Goal: Task Accomplishment & Management: Complete application form

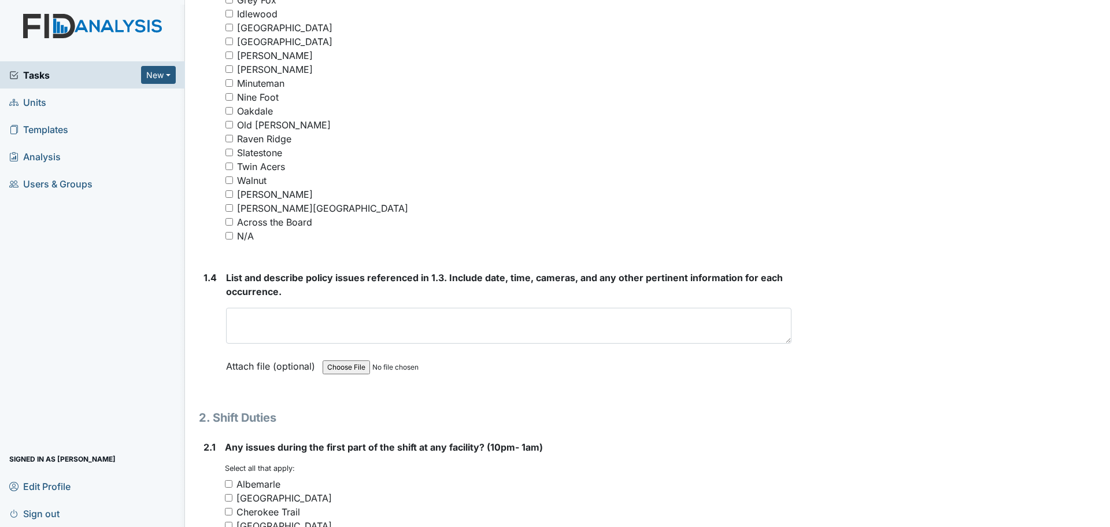
scroll to position [1041, 0]
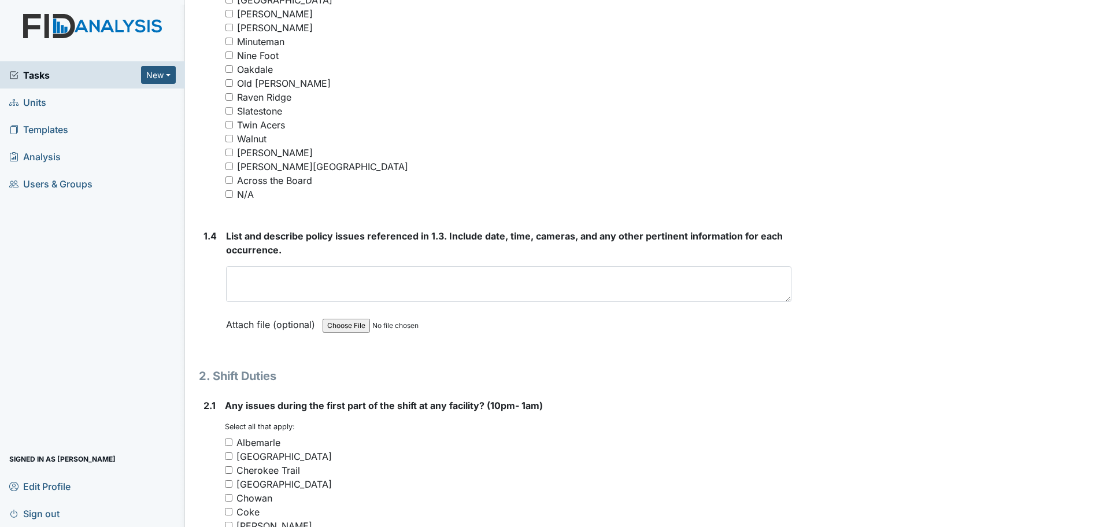
click at [229, 41] on input "Minuteman" at bounding box center [230, 42] width 8 height 8
checkbox input "true"
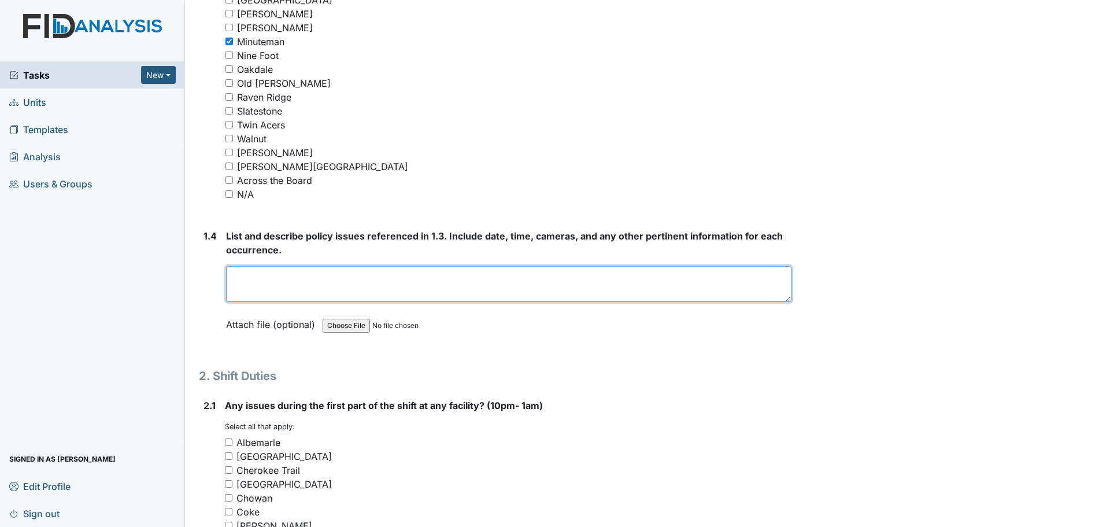
click at [397, 288] on textarea at bounding box center [509, 284] width 566 height 36
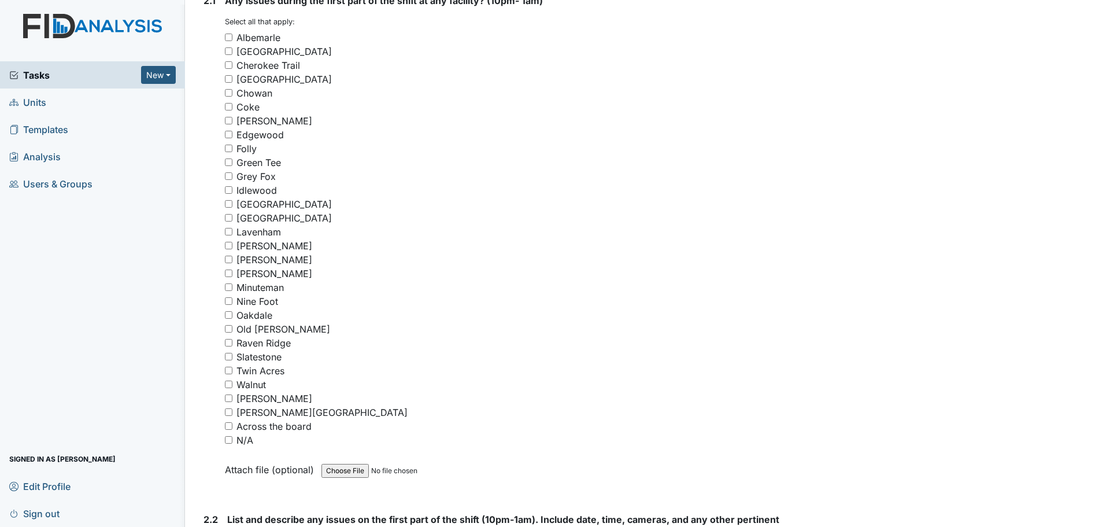
scroll to position [1504, 0]
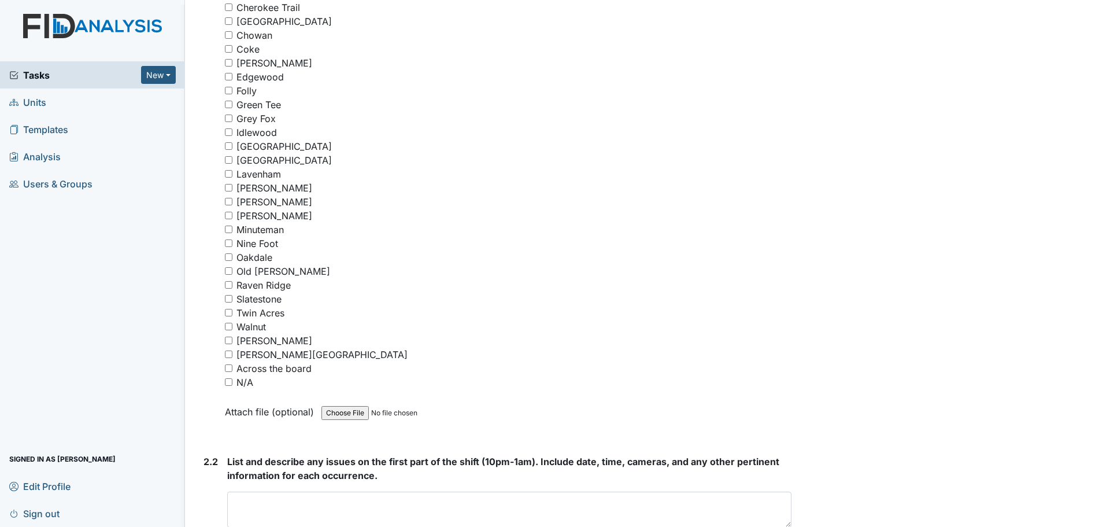
type textarea "Minuteman"
click at [228, 383] on input "N/A" at bounding box center [229, 382] width 8 height 8
checkbox input "true"
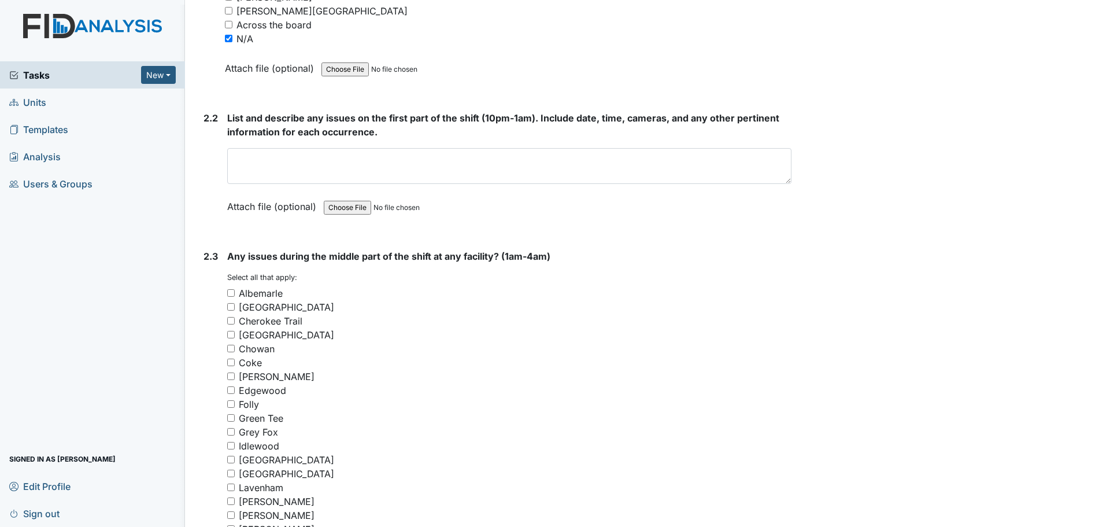
scroll to position [1851, 0]
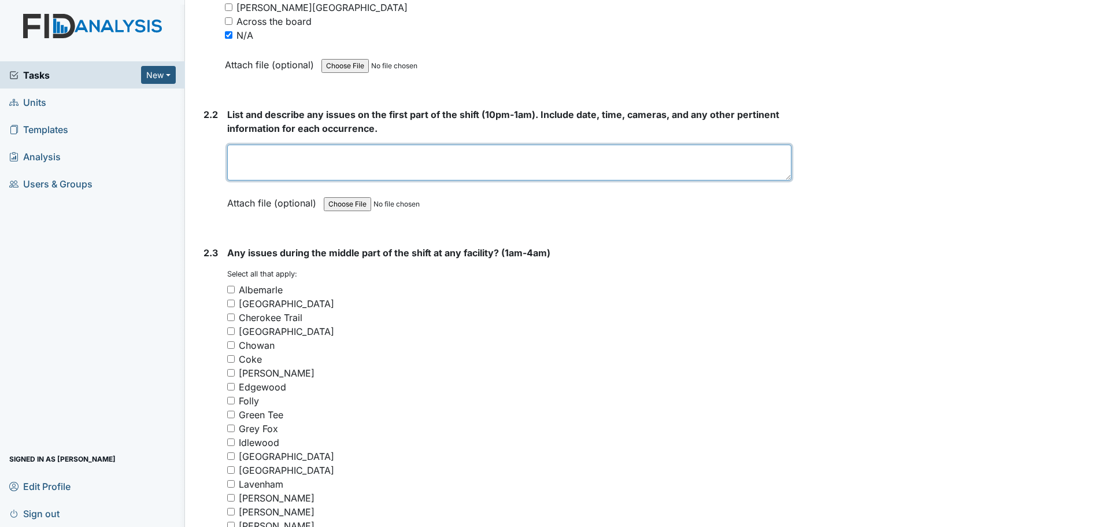
click at [544, 163] on textarea at bounding box center [509, 163] width 564 height 36
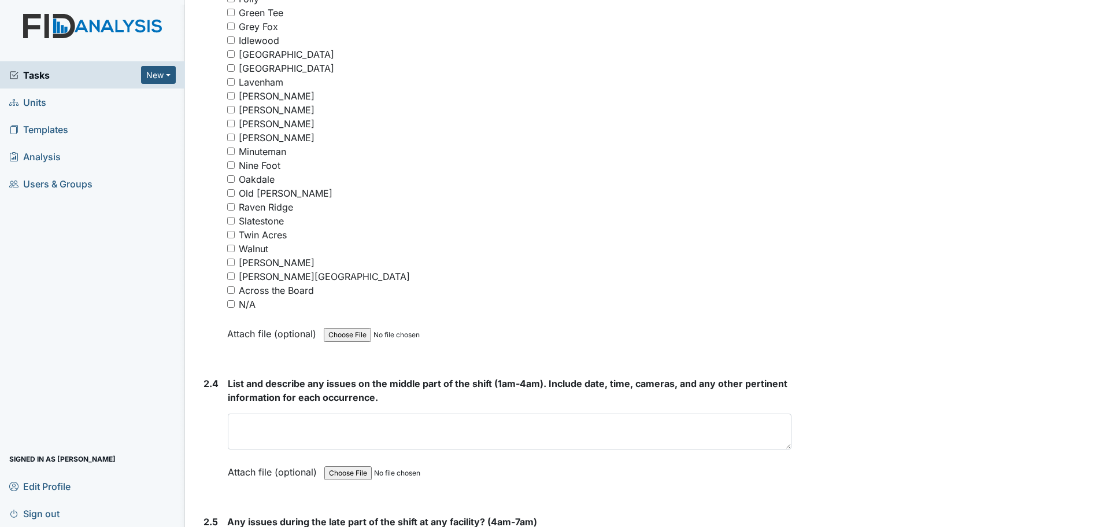
scroll to position [2255, 0]
type textarea "Staff were cleaning and helping residents."
click at [231, 149] on input "Minuteman" at bounding box center [231, 149] width 8 height 8
checkbox input "true"
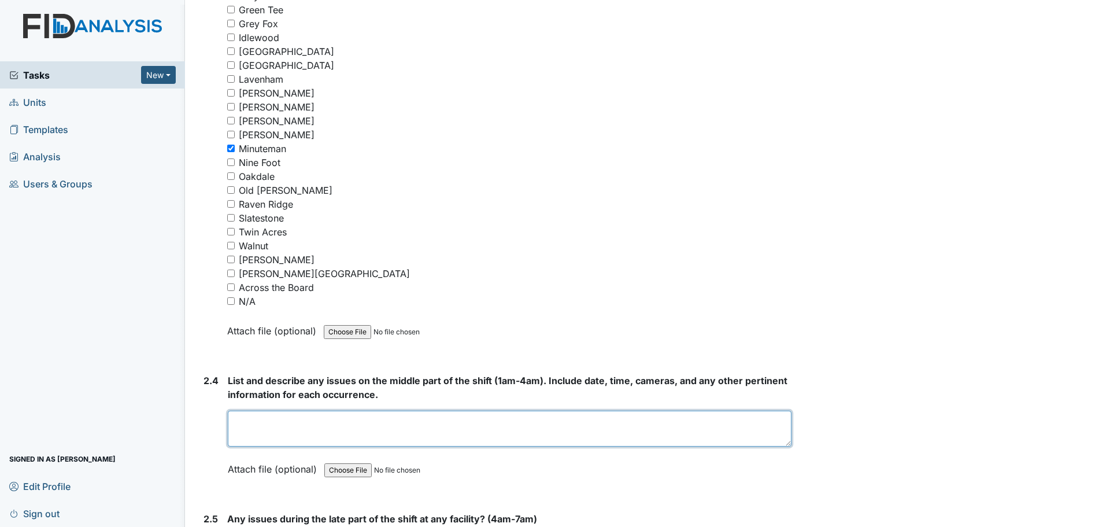
click at [433, 428] on textarea at bounding box center [510, 429] width 564 height 36
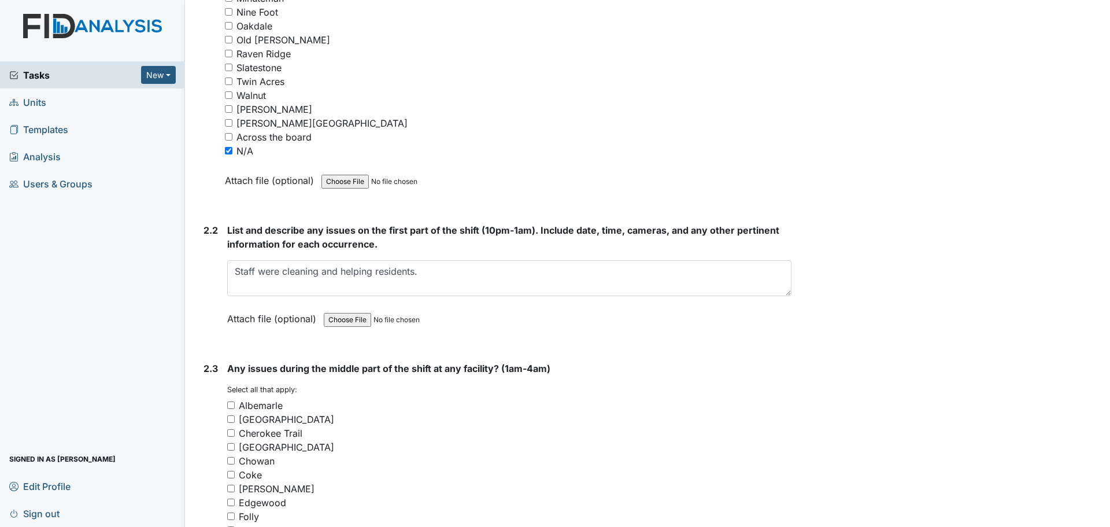
scroll to position [1677, 0]
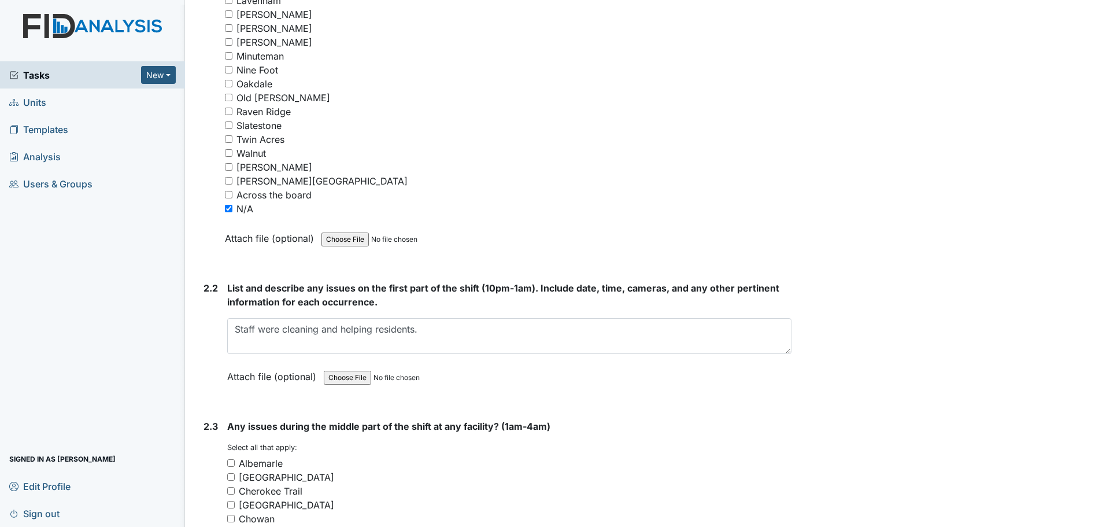
type textarea "Min"
click at [230, 54] on input "Minuteman" at bounding box center [229, 56] width 8 height 8
checkbox input "true"
click at [228, 208] on input "N/A" at bounding box center [229, 209] width 8 height 8
checkbox input "false"
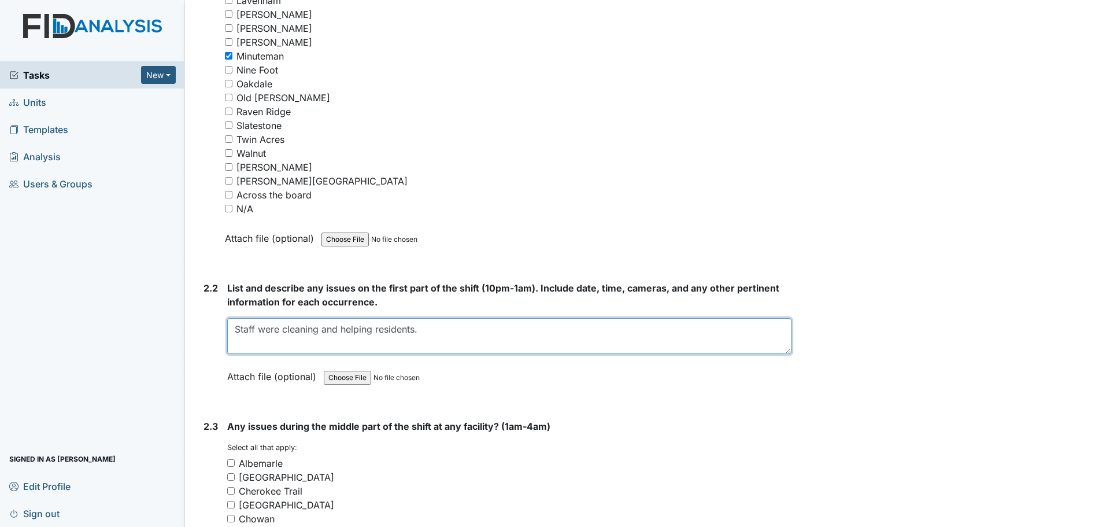
drag, startPoint x: 233, startPoint y: 326, endPoint x: 441, endPoint y: 332, distance: 208.3
click at [440, 331] on textarea "Staff were cleaning and helping residents." at bounding box center [509, 336] width 564 height 36
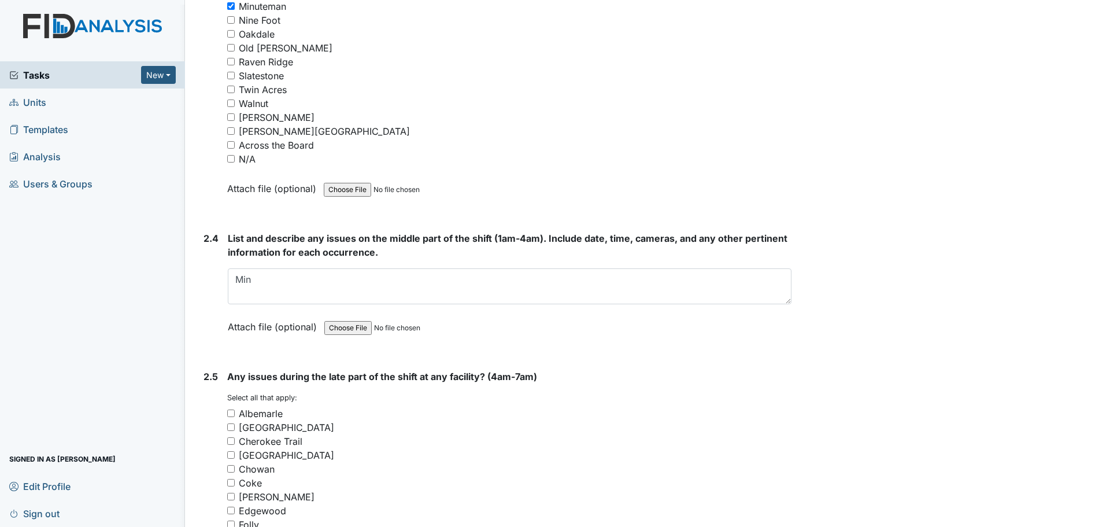
scroll to position [2371, 0]
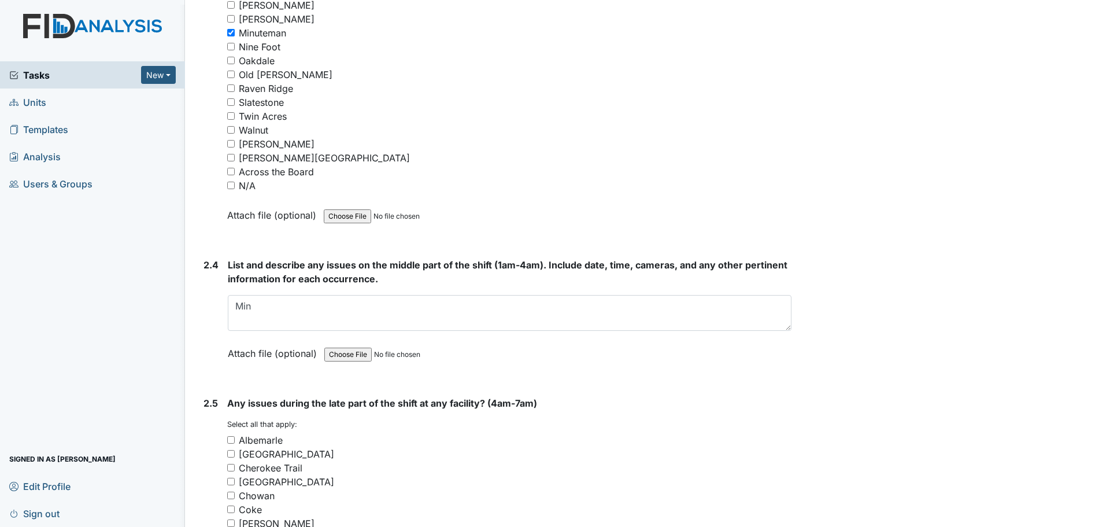
type textarea "Minuteman"
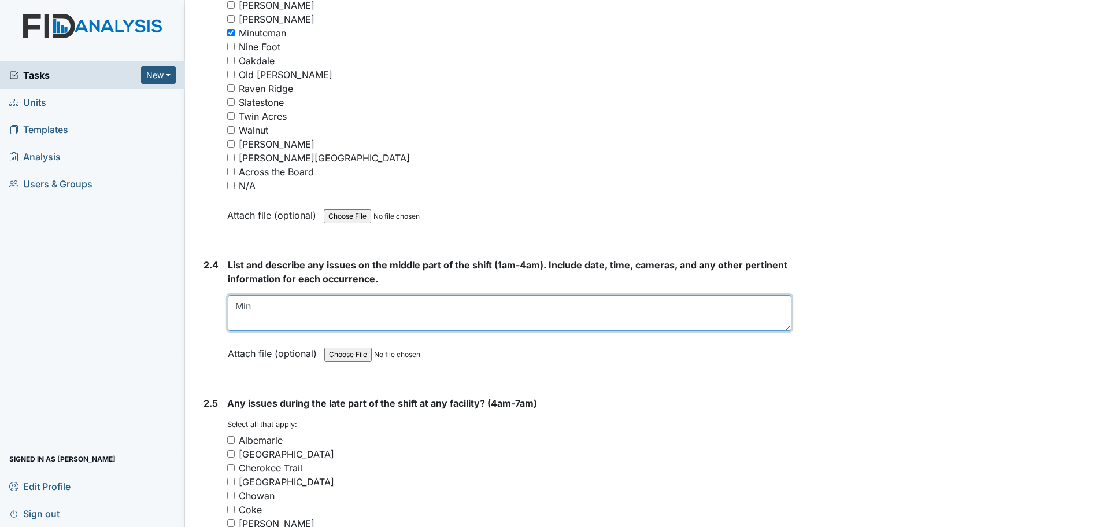
click at [270, 307] on textarea "Min" at bounding box center [510, 313] width 564 height 36
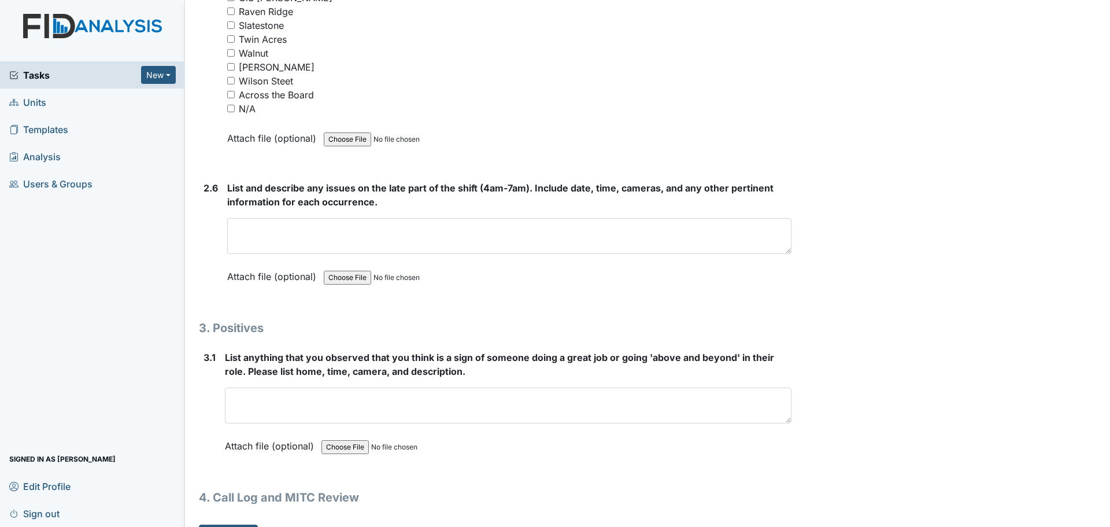
scroll to position [3148, 0]
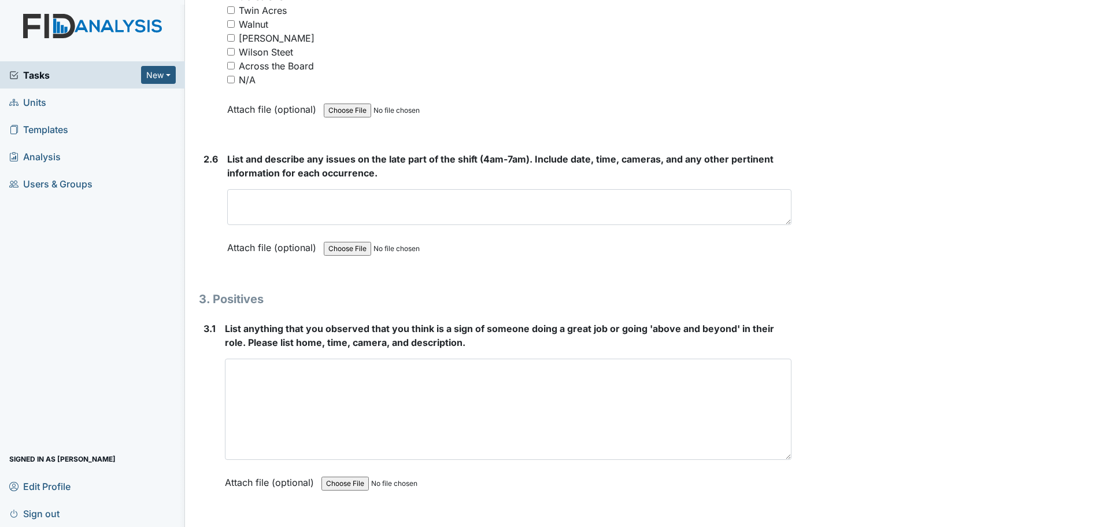
drag, startPoint x: 779, startPoint y: 389, endPoint x: 790, endPoint y: 454, distance: 66.3
drag, startPoint x: 782, startPoint y: 457, endPoint x: 798, endPoint y: 554, distance: 97.8
click at [798, 526] on html "Tasks New Form Inspection Document Bundle Units Templates Analysis Users & Grou…" at bounding box center [555, 263] width 1110 height 527
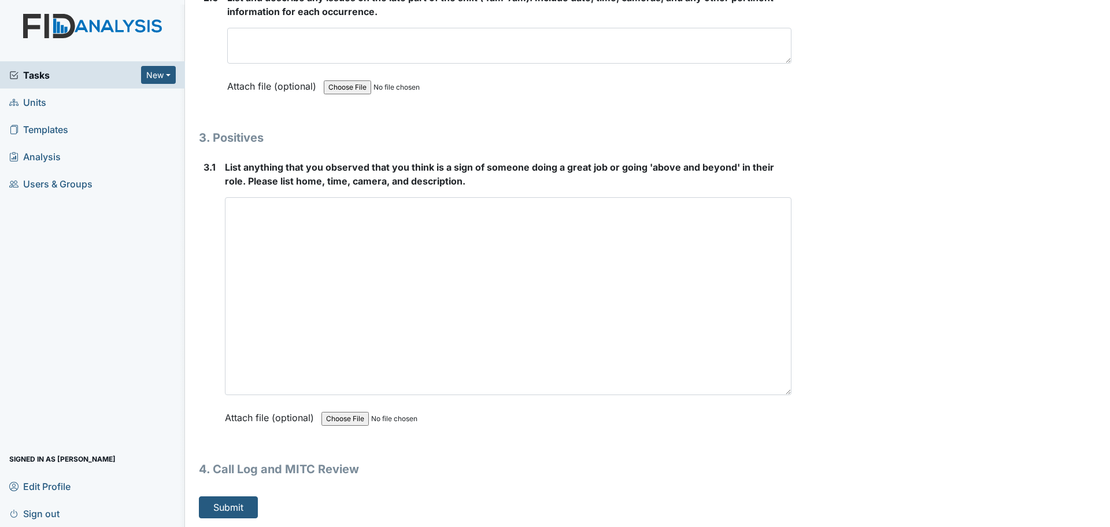
scroll to position [3310, 0]
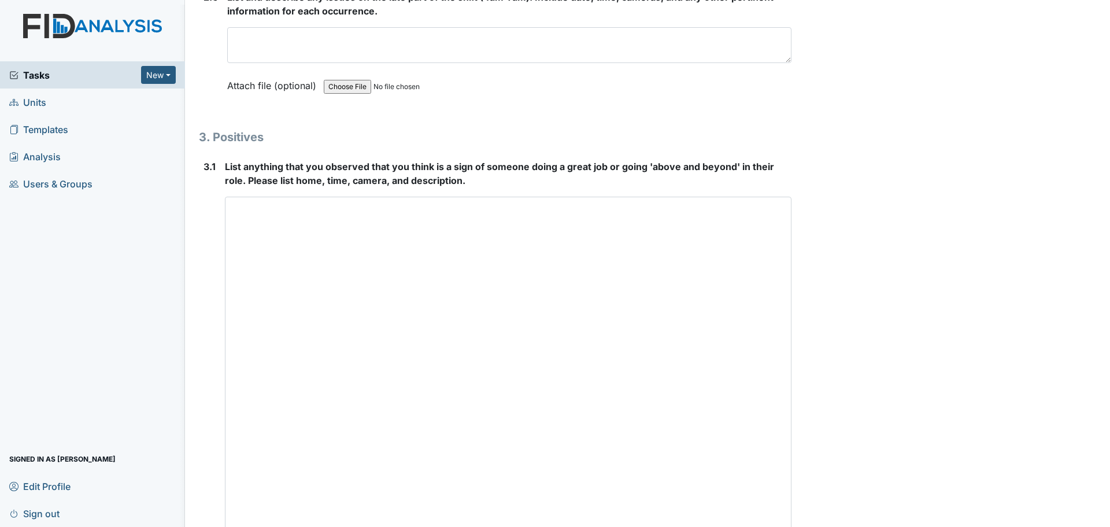
drag, startPoint x: 784, startPoint y: 391, endPoint x: 825, endPoint y: 554, distance: 168.0
click at [825, 526] on html "Tasks New Form Inspection Document Bundle Units Templates Analysis Users & Grou…" at bounding box center [555, 263] width 1110 height 527
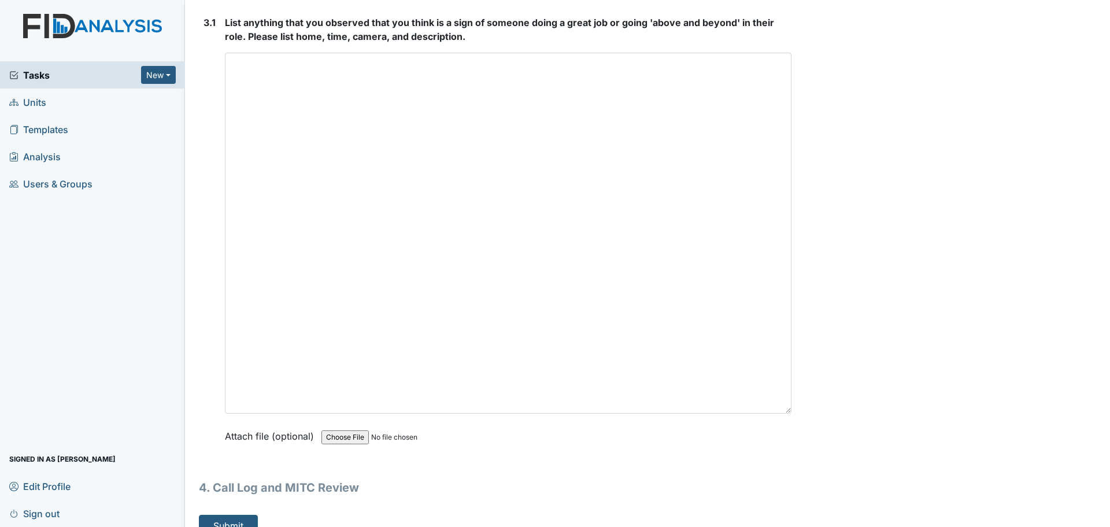
scroll to position [3473, 0]
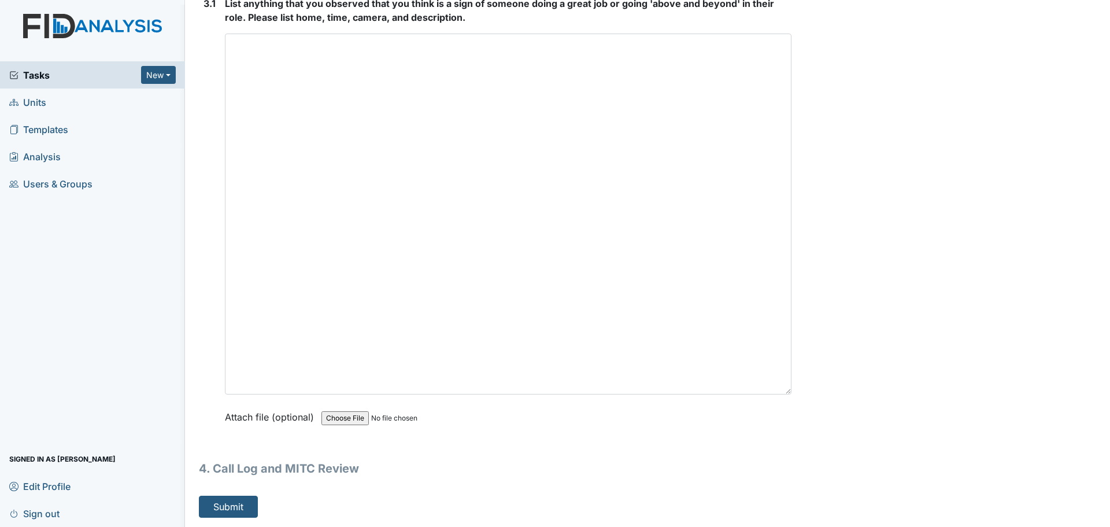
type textarea "Minuteman"
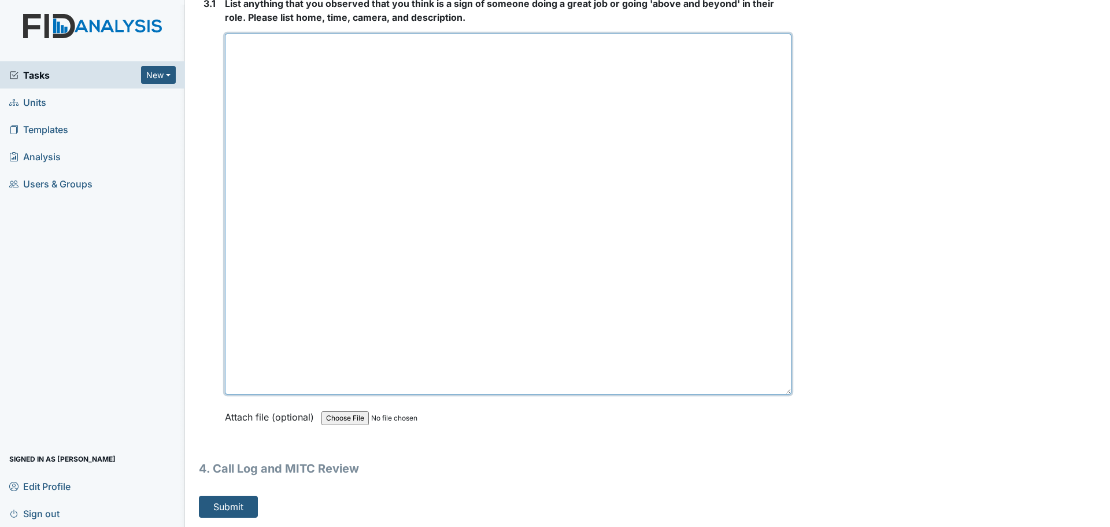
click at [531, 306] on textarea at bounding box center [508, 214] width 567 height 361
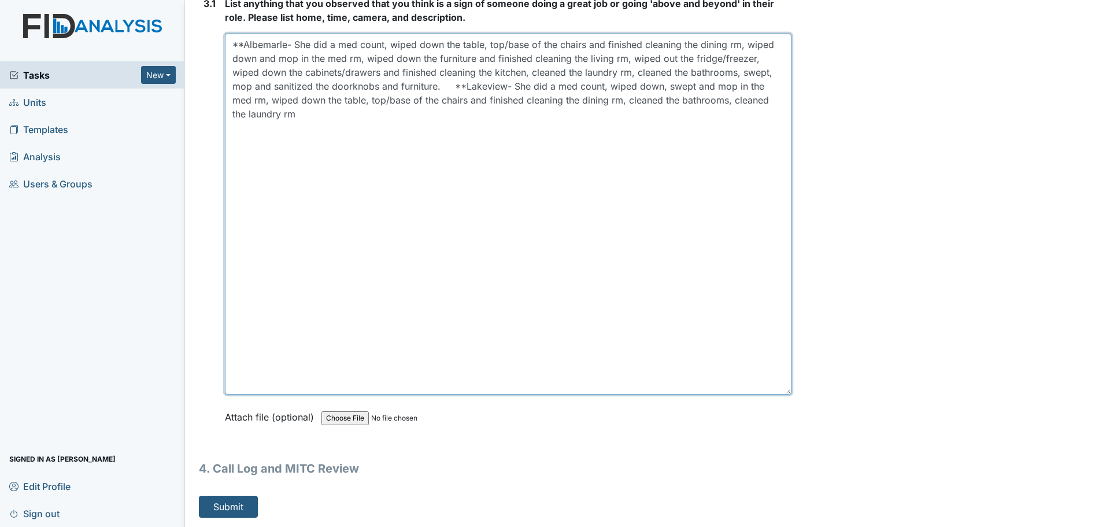
drag, startPoint x: 531, startPoint y: 306, endPoint x: 525, endPoint y: 298, distance: 10.3
click at [525, 298] on textarea "**Albemarle- She did a med count, wiped down the table, top/base of the chairs …" at bounding box center [508, 214] width 567 height 361
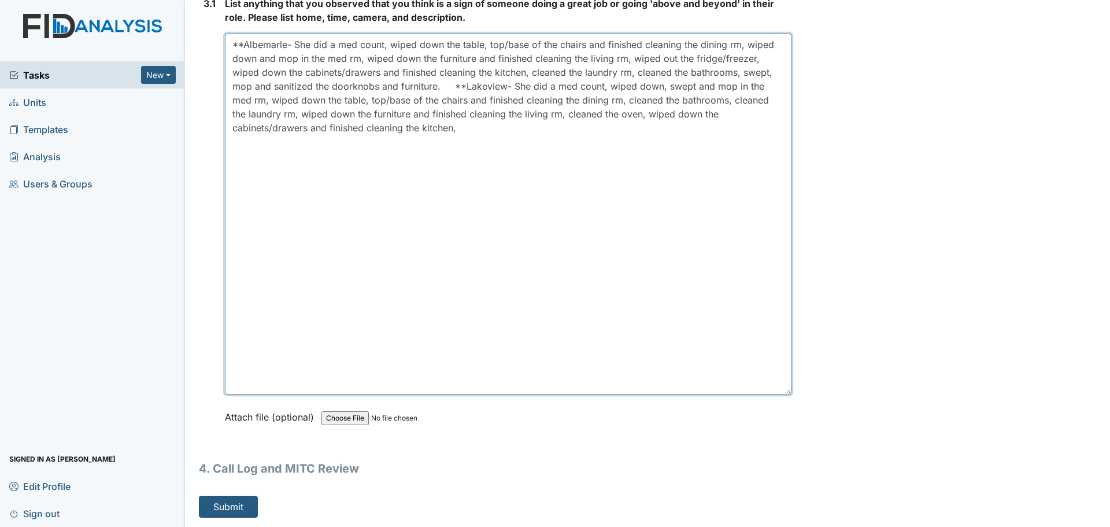
click at [483, 128] on textarea "**Albemarle- She did a med count, wiped down the table, top/base of the chairs …" at bounding box center [508, 214] width 567 height 361
click at [503, 143] on textarea "**Albemarle- She did a med count, wiped down the table, top/base of the chairs …" at bounding box center [508, 214] width 567 height 361
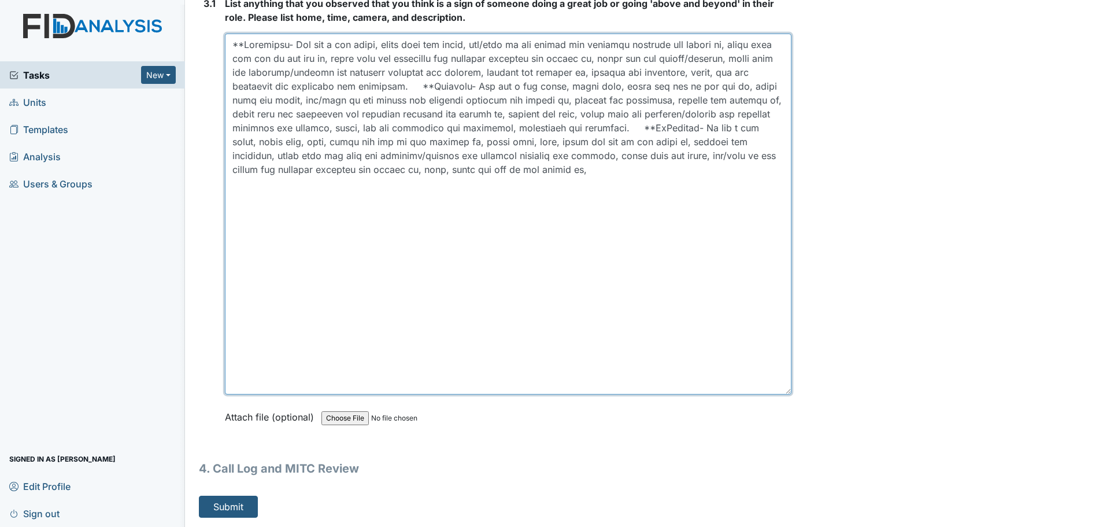
click at [407, 157] on textarea at bounding box center [508, 214] width 567 height 361
click at [338, 184] on textarea at bounding box center [508, 214] width 567 height 361
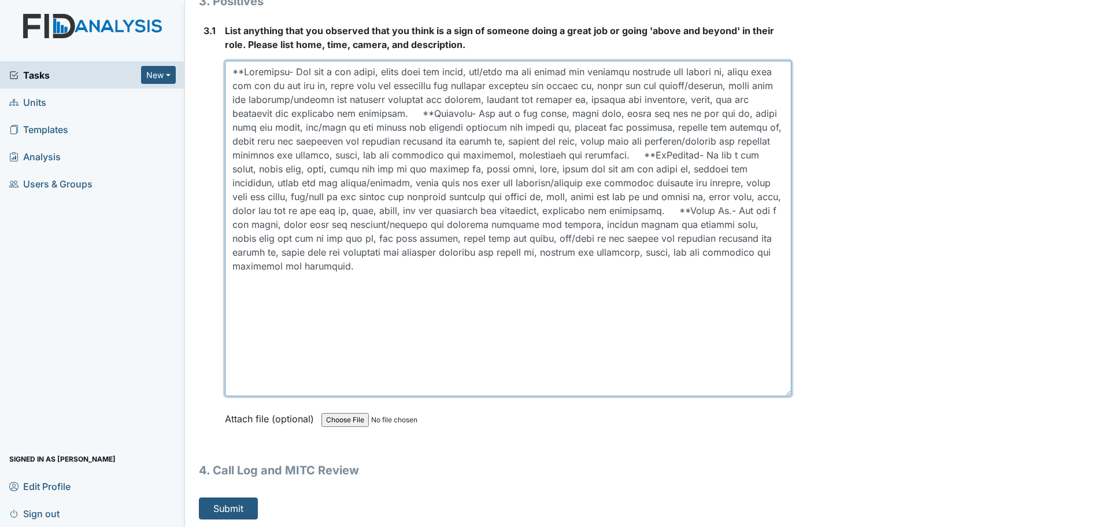
scroll to position [3438, 0]
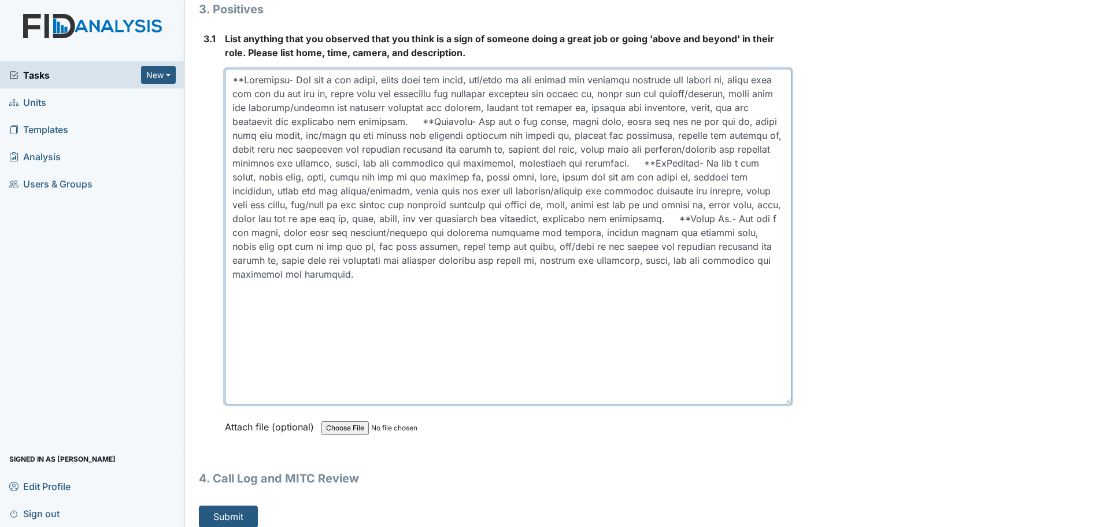
drag, startPoint x: 785, startPoint y: 391, endPoint x: 781, endPoint y: 356, distance: 35.5
click at [781, 356] on textarea at bounding box center [508, 236] width 567 height 335
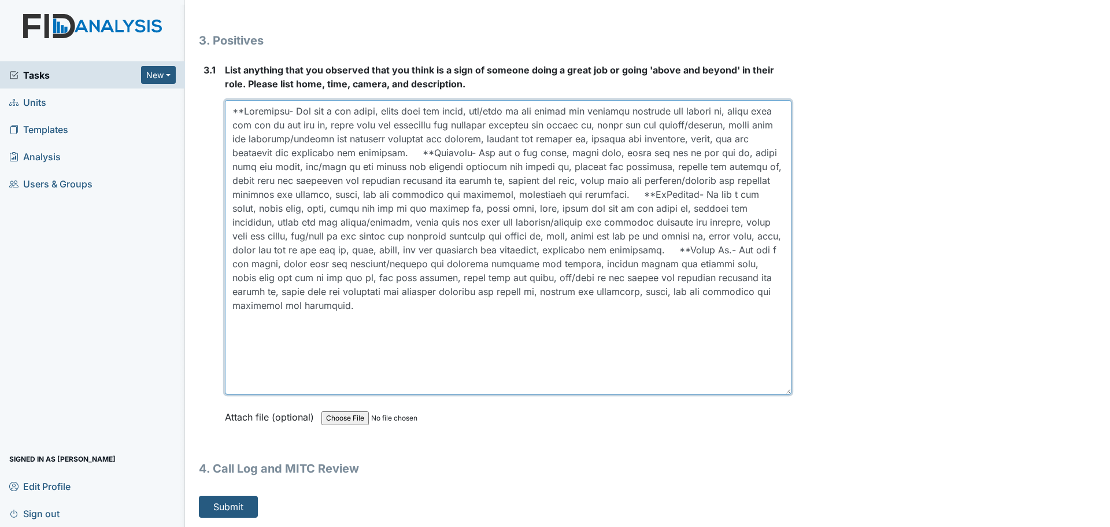
scroll to position [3394, 0]
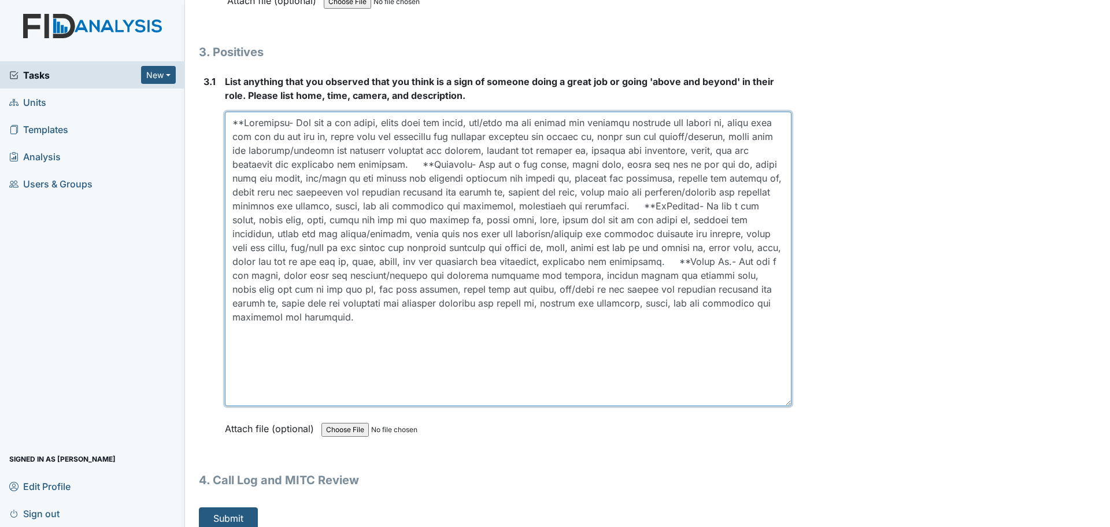
drag, startPoint x: 783, startPoint y: 392, endPoint x: 780, endPoint y: 348, distance: 43.5
click at [780, 348] on textarea at bounding box center [508, 259] width 567 height 294
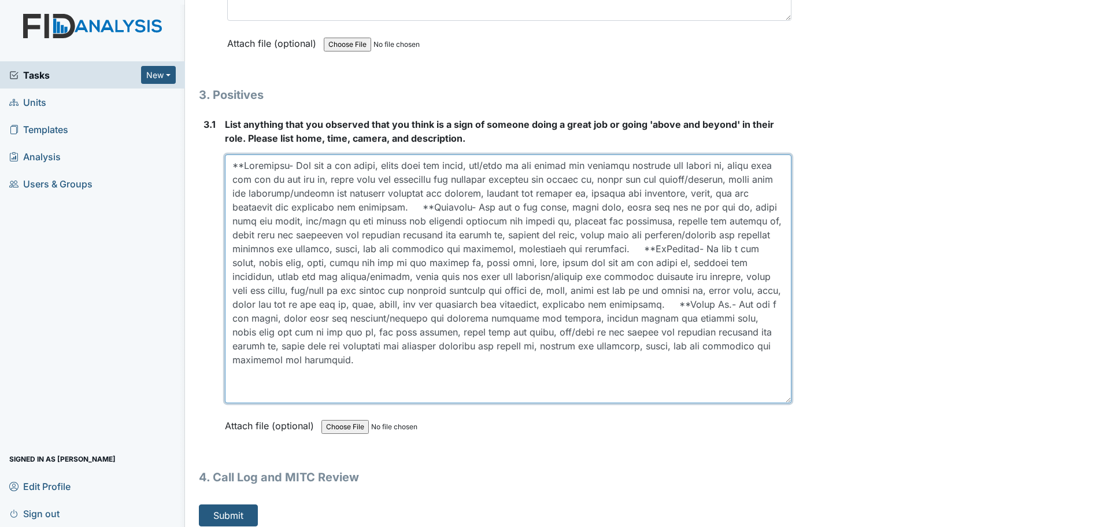
drag, startPoint x: 781, startPoint y: 393, endPoint x: 781, endPoint y: 344, distance: 49.2
click at [781, 344] on textarea at bounding box center [508, 278] width 567 height 249
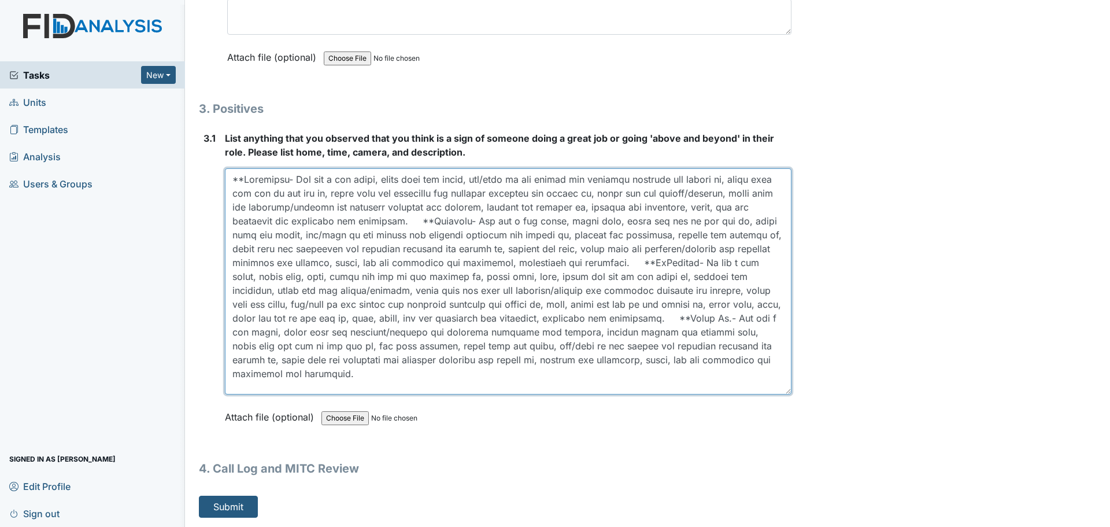
scroll to position [3338, 0]
drag, startPoint x: 782, startPoint y: 393, endPoint x: 785, endPoint y: 386, distance: 7.3
click at [785, 386] on textarea at bounding box center [508, 281] width 567 height 226
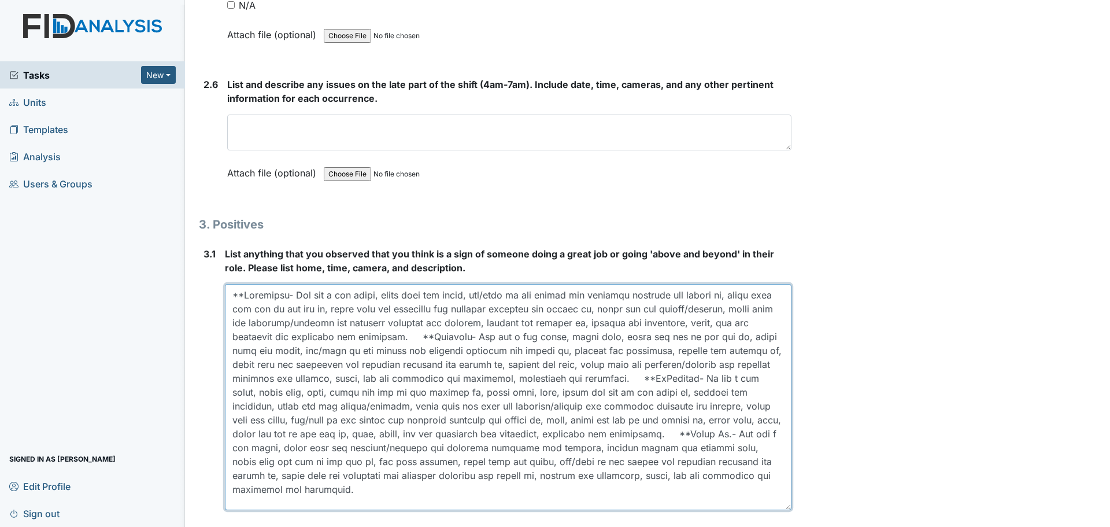
scroll to position [3107, 0]
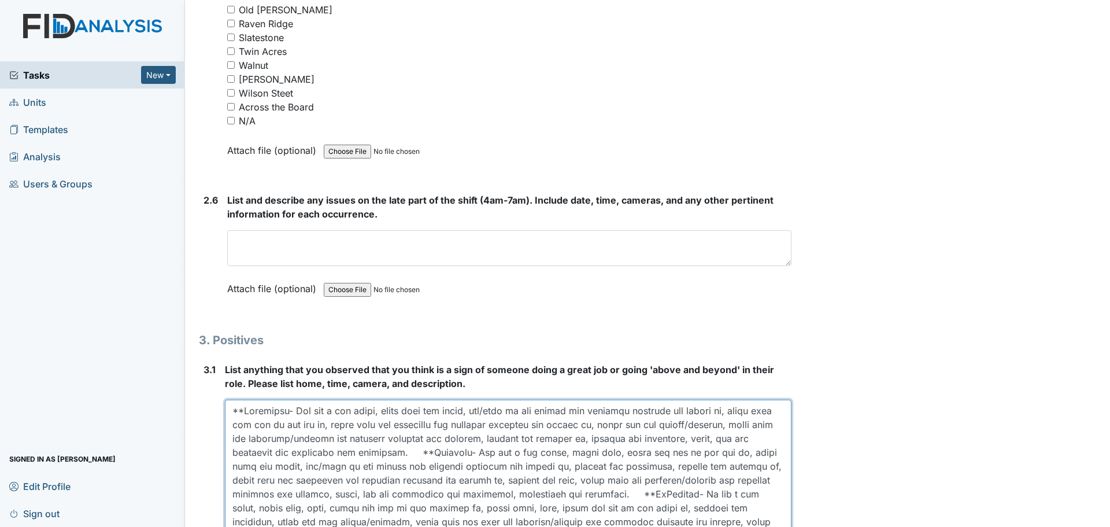
type textarea "**Albemarle- She did a med count, wiped down the table, top/base of the chairs …"
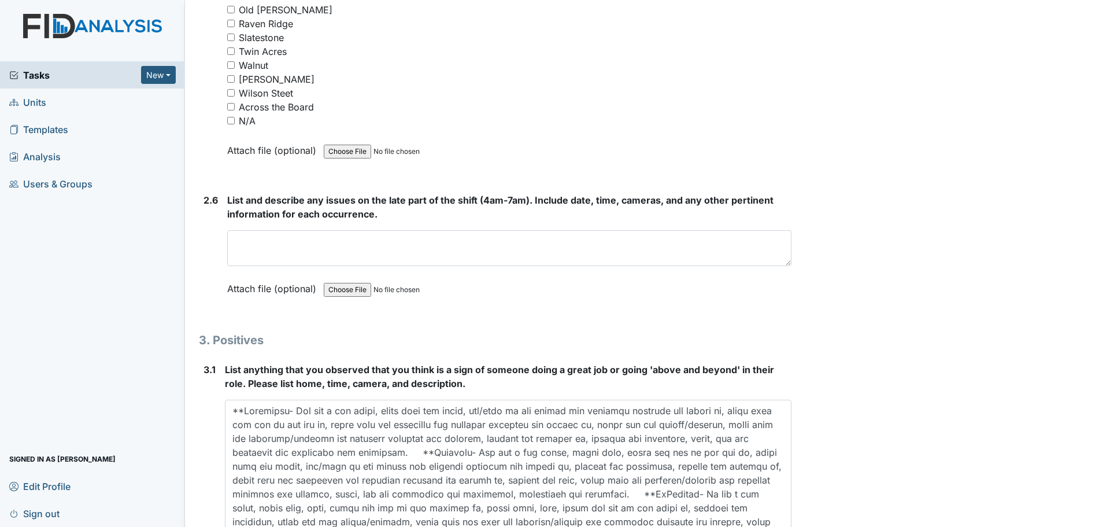
click at [232, 120] on input "N/A" at bounding box center [231, 121] width 8 height 8
checkbox input "true"
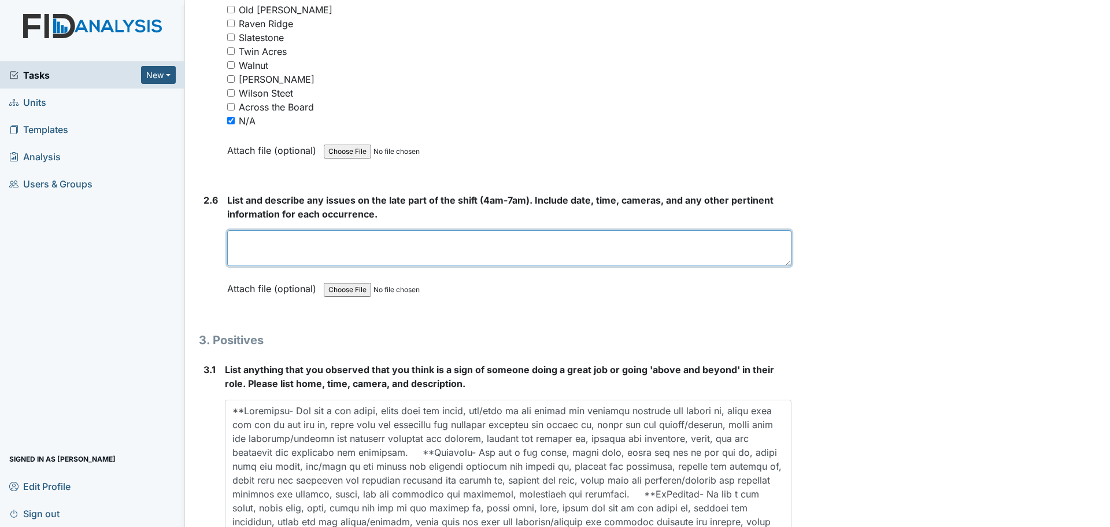
click at [406, 243] on textarea at bounding box center [509, 248] width 564 height 36
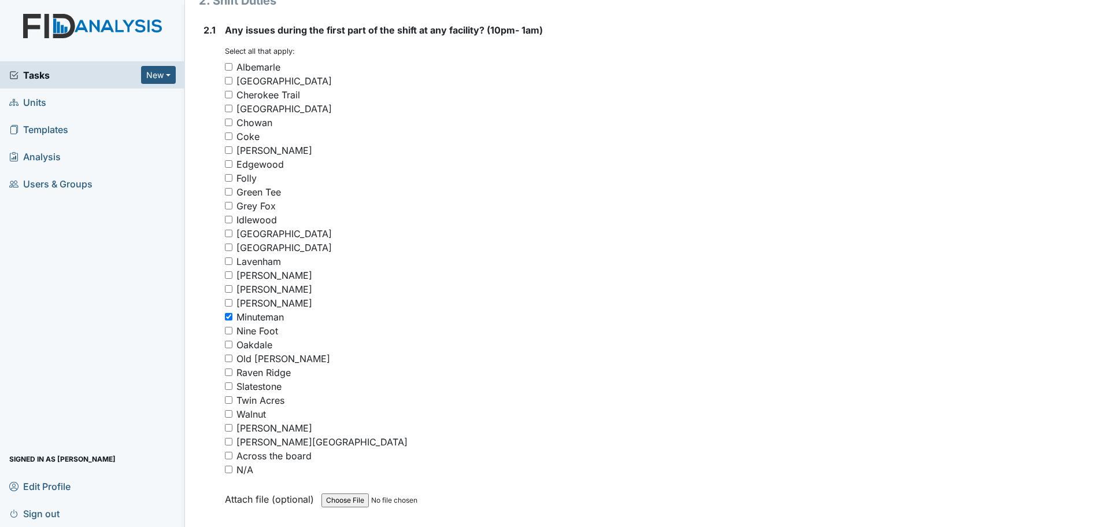
scroll to position [1430, 0]
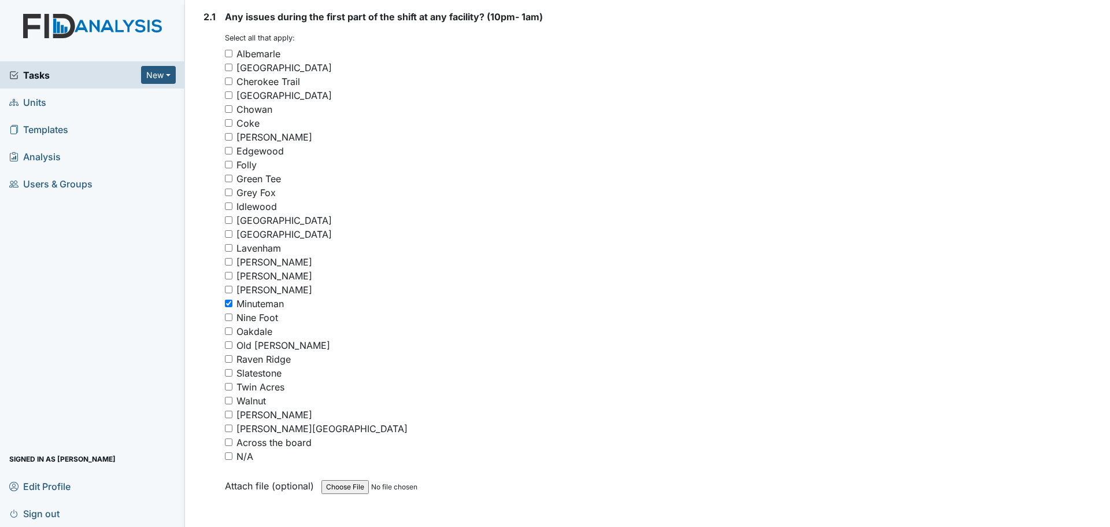
type textarea "Staff finished cleaning and assisted residents."
click at [227, 302] on input "Minuteman" at bounding box center [229, 304] width 8 height 8
checkbox input "false"
click at [228, 457] on input "N/A" at bounding box center [229, 456] width 8 height 8
checkbox input "true"
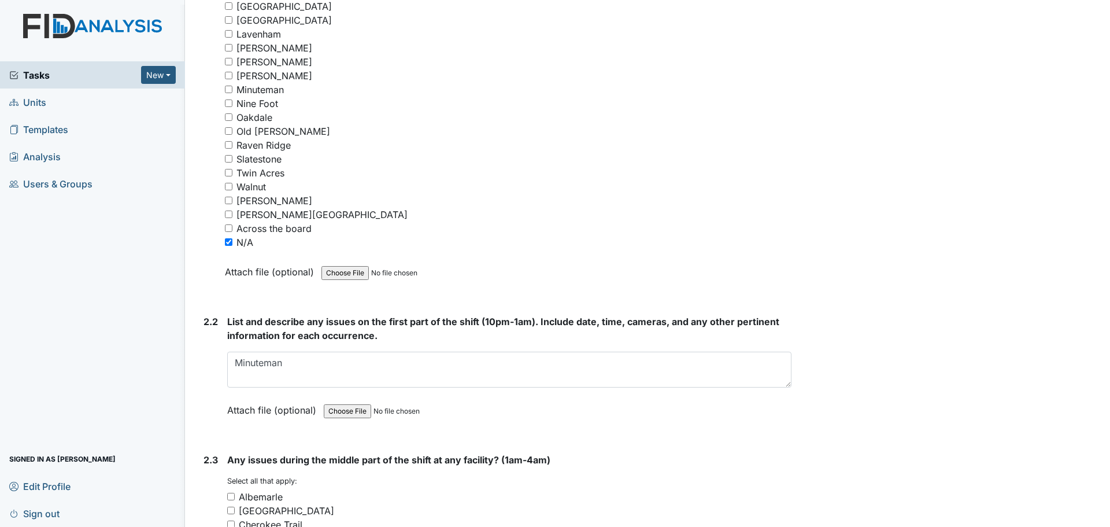
scroll to position [1661, 0]
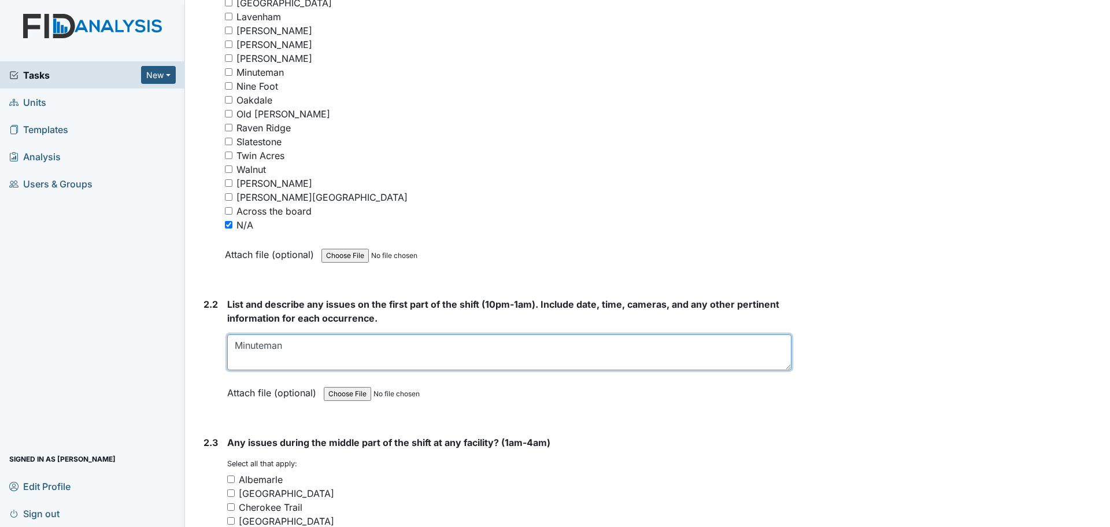
drag, startPoint x: 234, startPoint y: 343, endPoint x: 295, endPoint y: 348, distance: 61.5
click at [294, 348] on textarea "Minuteman" at bounding box center [509, 352] width 564 height 36
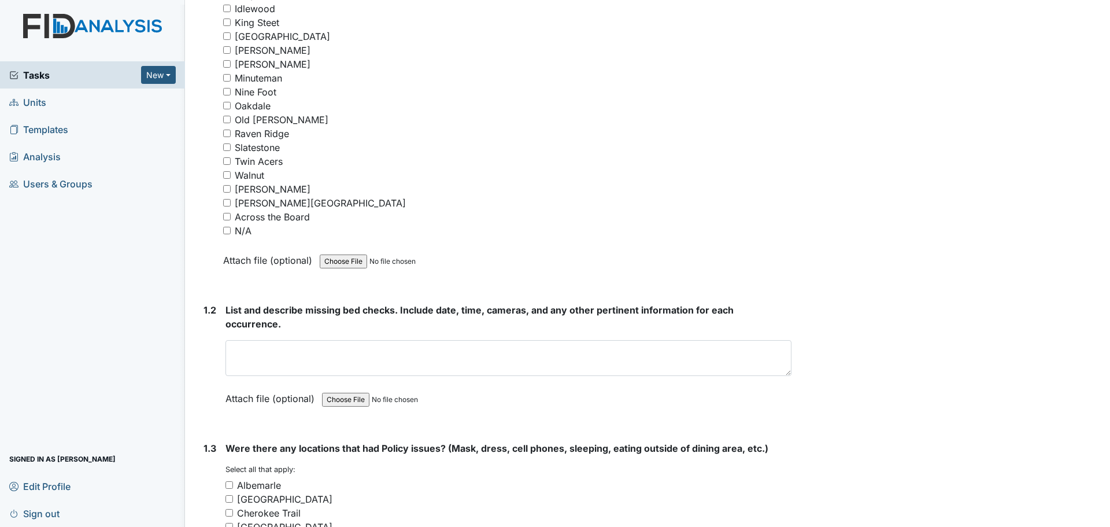
scroll to position [331, 0]
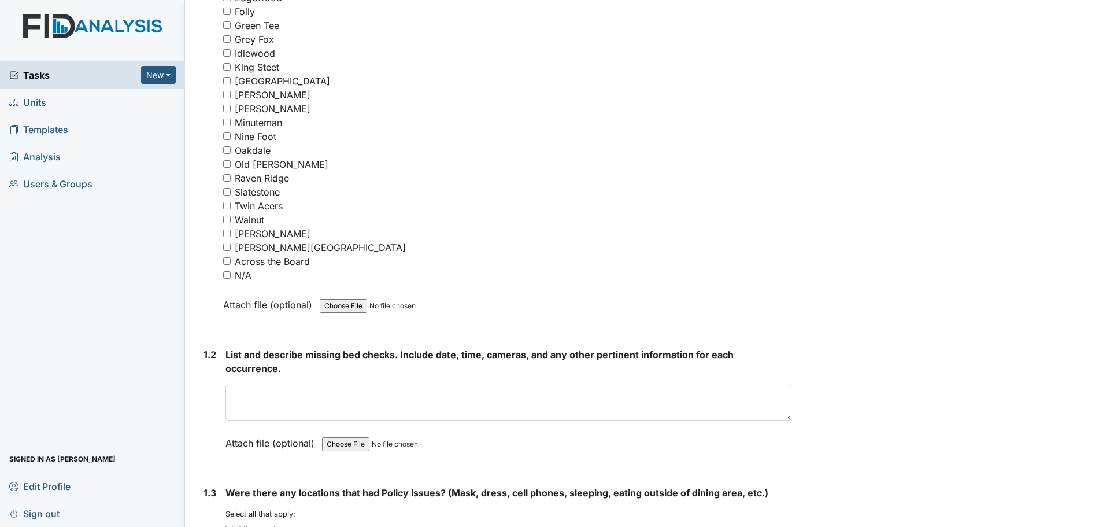
type textarea "Staff were cleaning and helping residents."
click at [228, 276] on input "N/A" at bounding box center [227, 275] width 8 height 8
checkbox input "true"
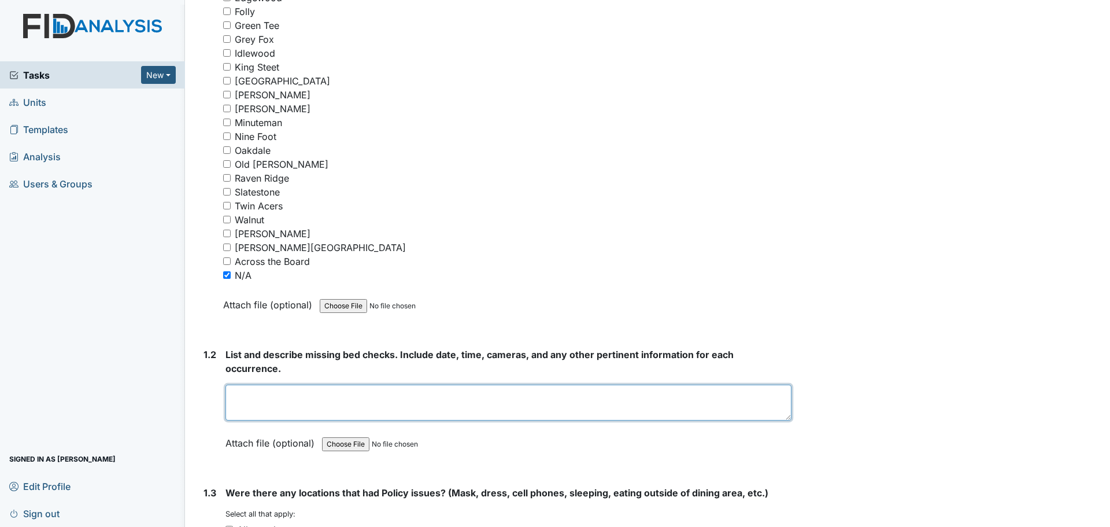
click at [418, 411] on textarea at bounding box center [509, 403] width 566 height 36
type textarea "Staff did their bed checks."
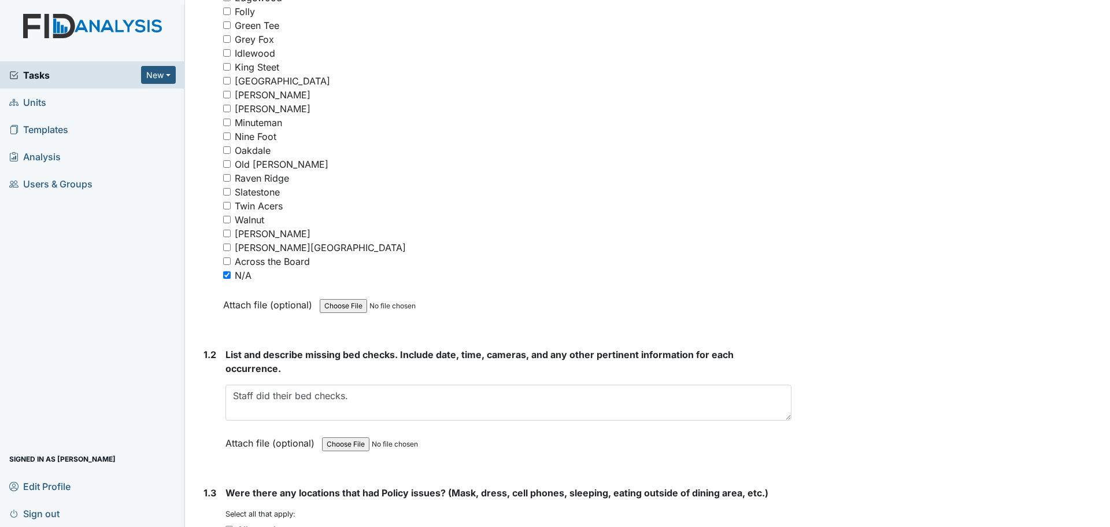
click at [526, 263] on div "Across the Board" at bounding box center [507, 261] width 568 height 14
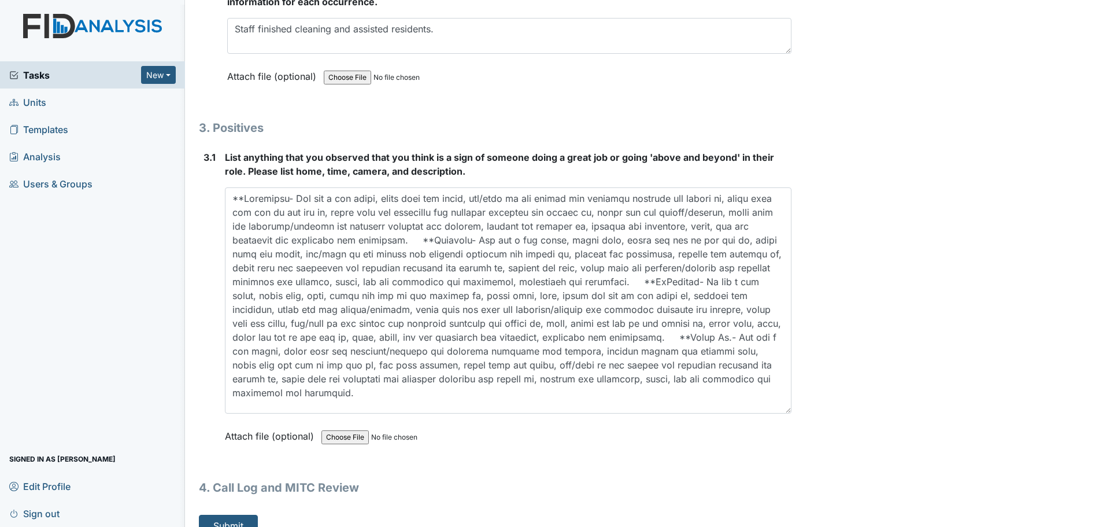
scroll to position [3338, 0]
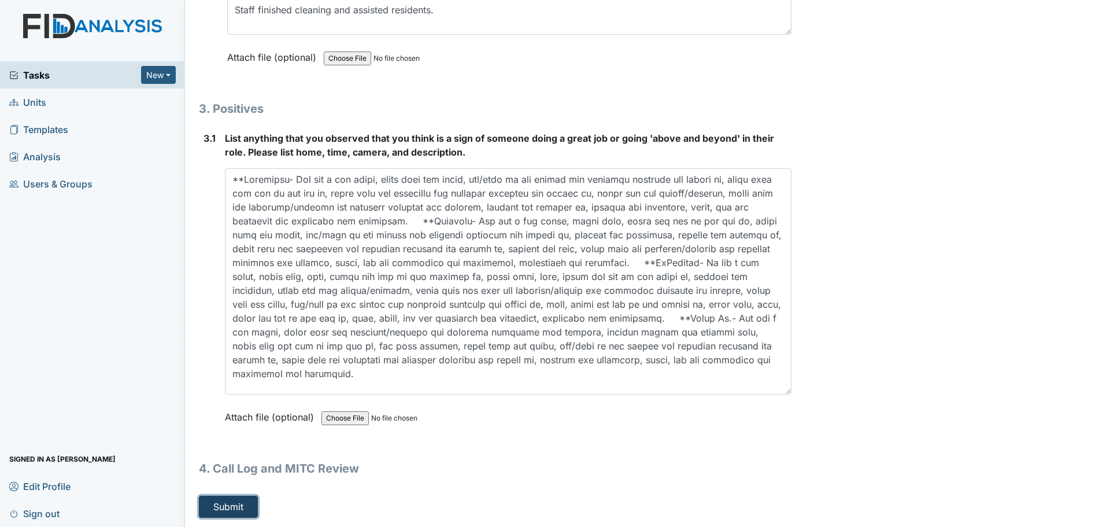
click at [216, 510] on button "Submit" at bounding box center [228, 507] width 59 height 22
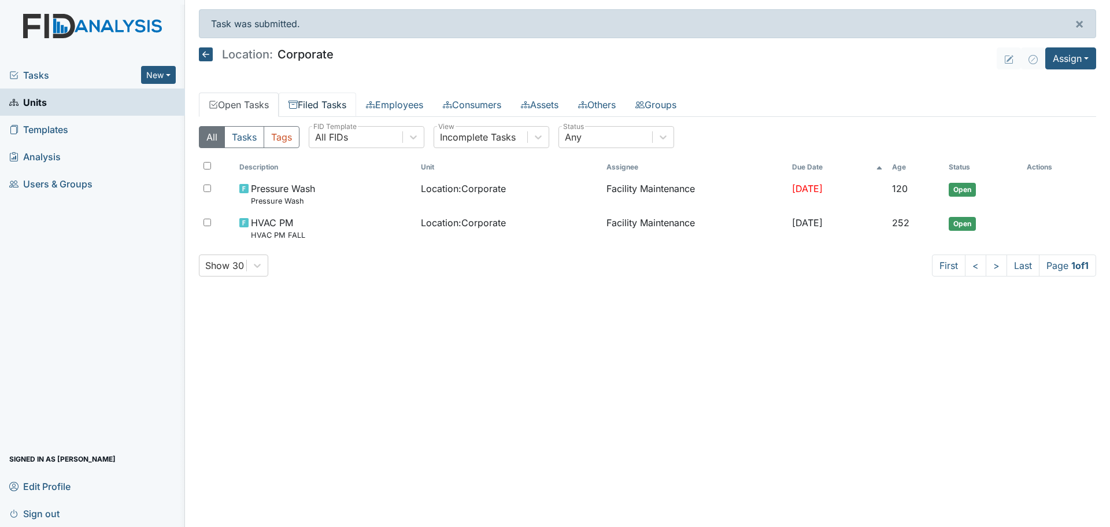
click at [306, 105] on link "Filed Tasks" at bounding box center [317, 105] width 77 height 24
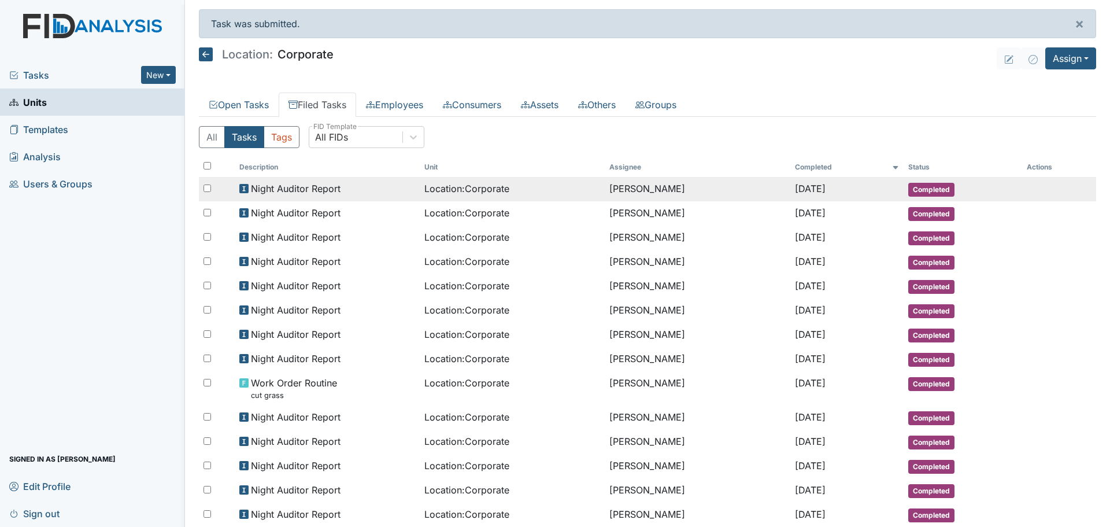
click at [324, 189] on span "Night Auditor Report" at bounding box center [296, 189] width 90 height 14
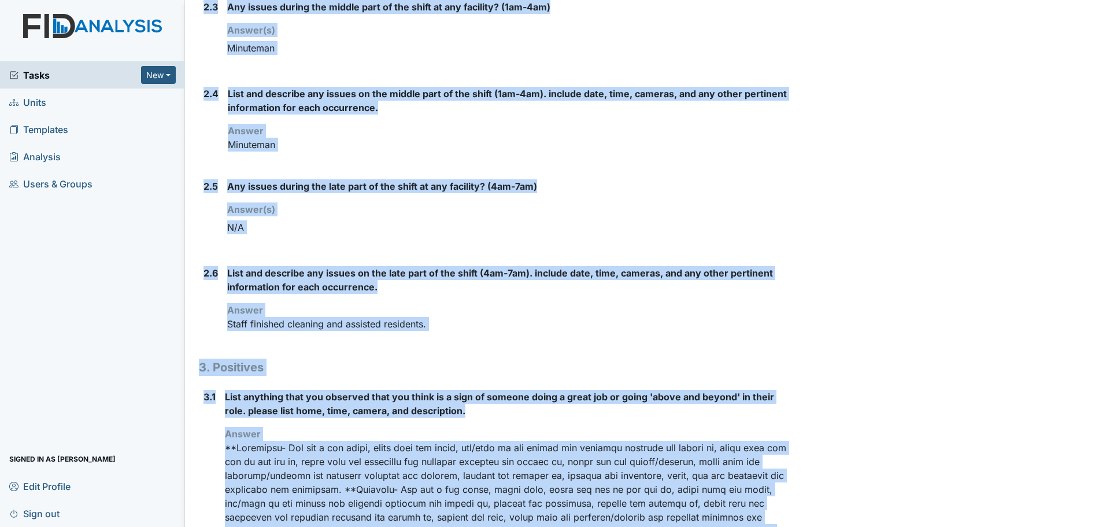
scroll to position [987, 0]
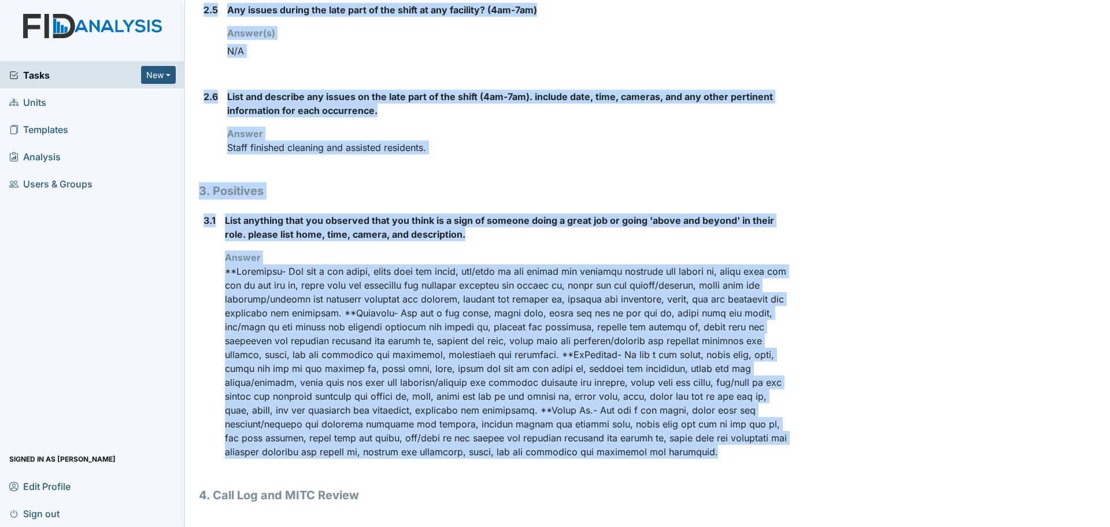
drag, startPoint x: 199, startPoint y: 58, endPoint x: 588, endPoint y: 464, distance: 562.8
copy div "Location: Corporate Assignee: [PERSON_NAME] Creator: [PERSON_NAME] Remediator: …"
click at [608, 141] on div "List and describe any issues on the late part of the shift (4am-7am). include d…" at bounding box center [509, 127] width 564 height 74
